Goal: Transaction & Acquisition: Purchase product/service

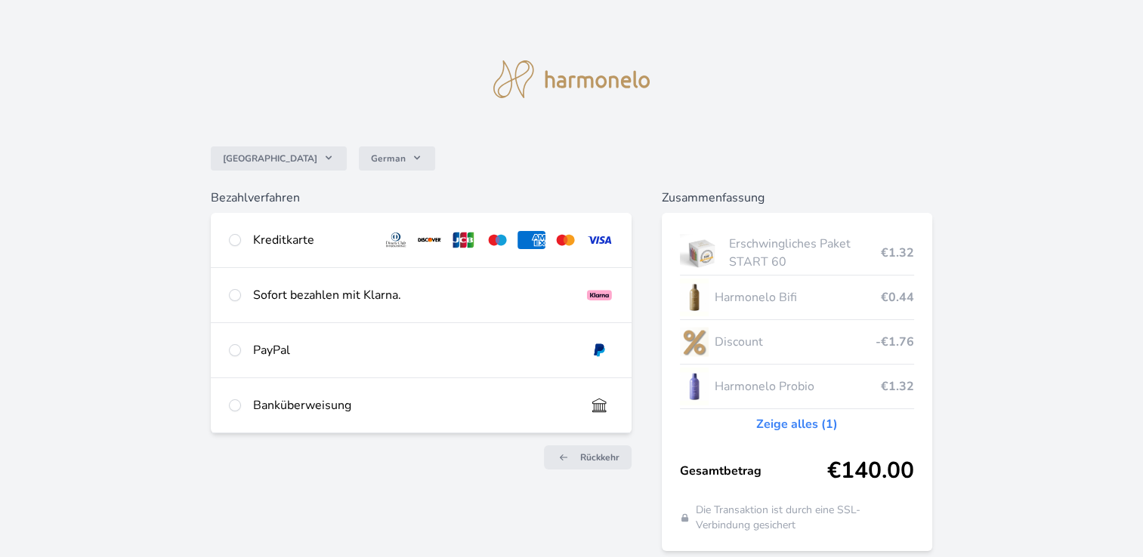
click at [244, 295] on div "Sofort bezahlen mit Klarna." at bounding box center [421, 295] width 421 height 54
radio input "true"
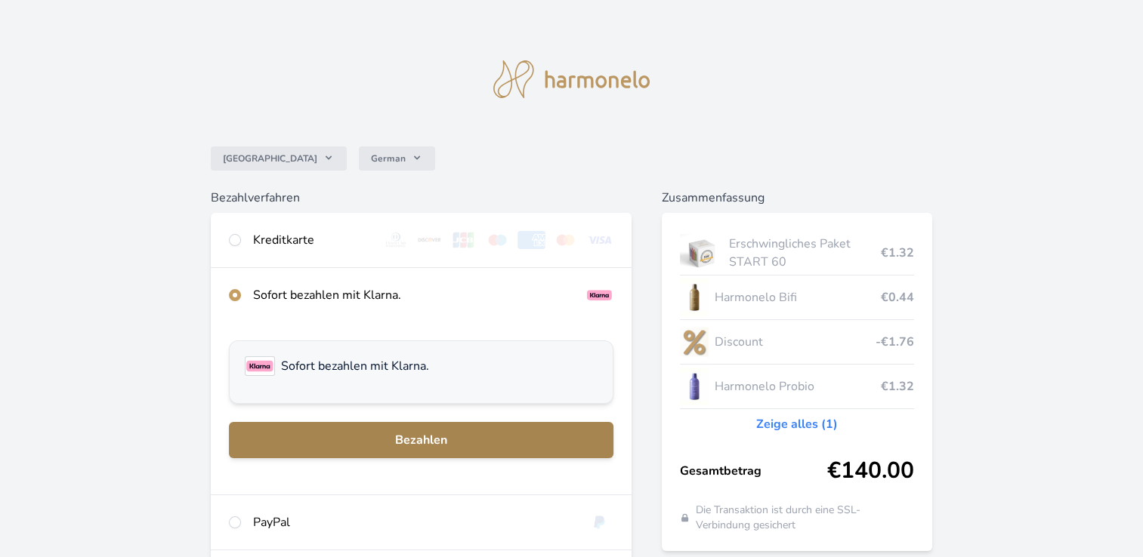
click at [434, 443] on span "Bezahlen" at bounding box center [421, 440] width 360 height 18
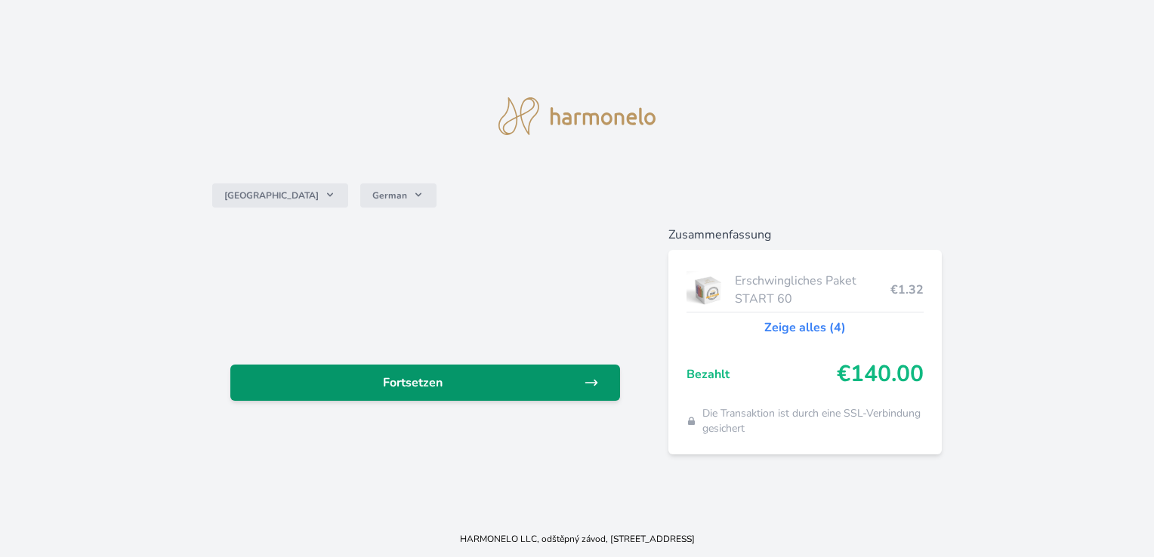
click at [433, 383] on span "Fortsetzen" at bounding box center [412, 383] width 341 height 18
